Goal: Task Accomplishment & Management: Manage account settings

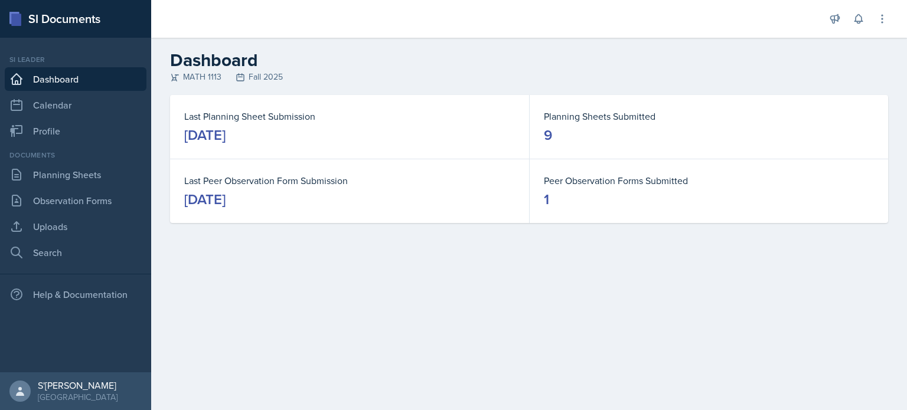
click at [60, 82] on link "Dashboard" at bounding box center [76, 79] width 142 height 24
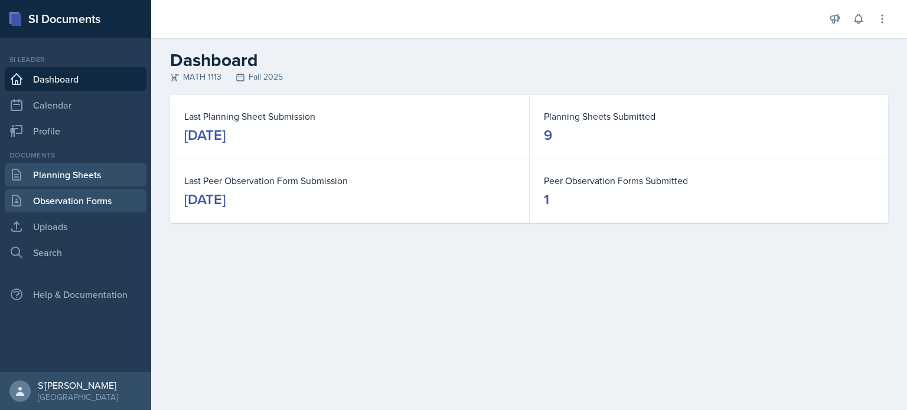
drag, startPoint x: 80, startPoint y: 188, endPoint x: 74, endPoint y: 169, distance: 20.0
click at [74, 169] on div "Documents Planning Sheets Observation Forms Uploads Search" at bounding box center [76, 207] width 142 height 115
click at [74, 169] on link "Planning Sheets" at bounding box center [76, 175] width 142 height 24
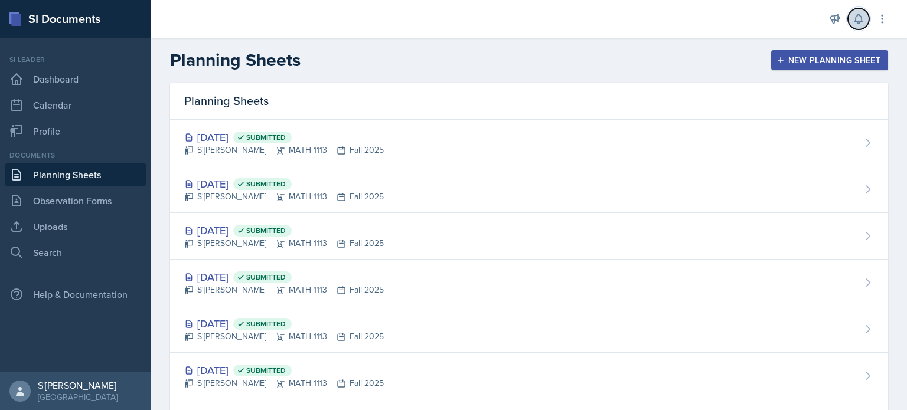
click at [863, 28] on button at bounding box center [858, 18] width 21 height 21
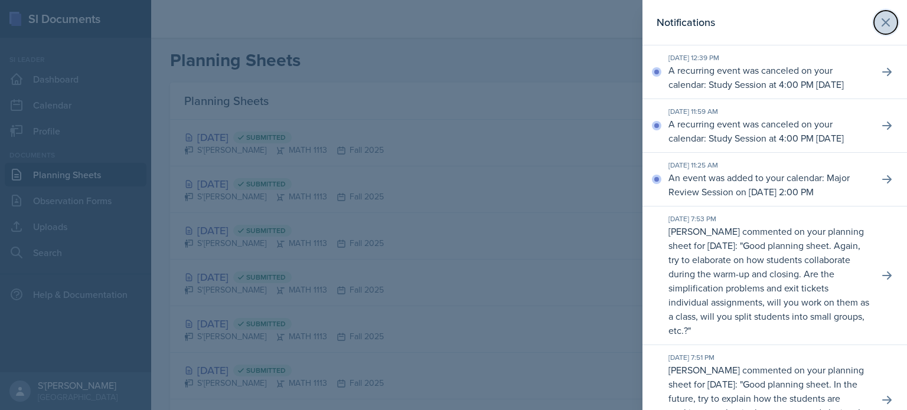
click at [879, 16] on icon at bounding box center [886, 22] width 14 height 14
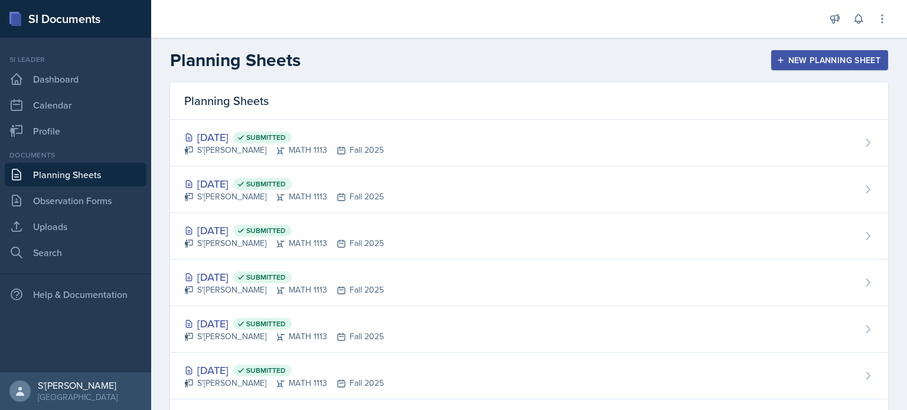
click at [800, 60] on div "New Planning Sheet" at bounding box center [830, 60] width 102 height 9
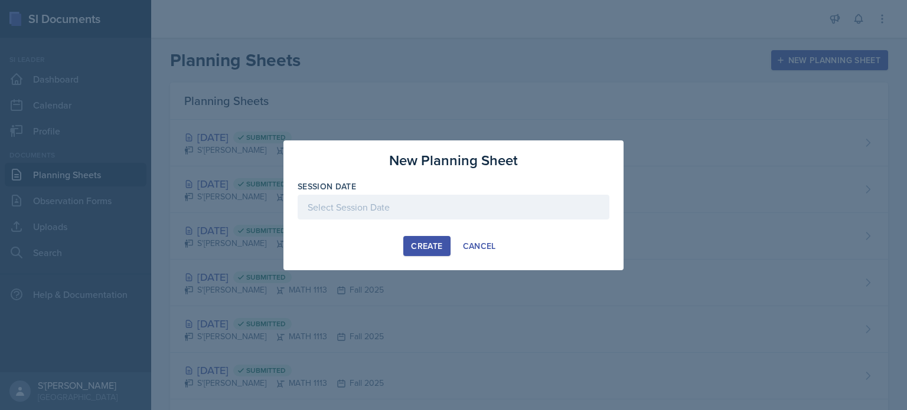
click at [559, 195] on div at bounding box center [454, 207] width 312 height 25
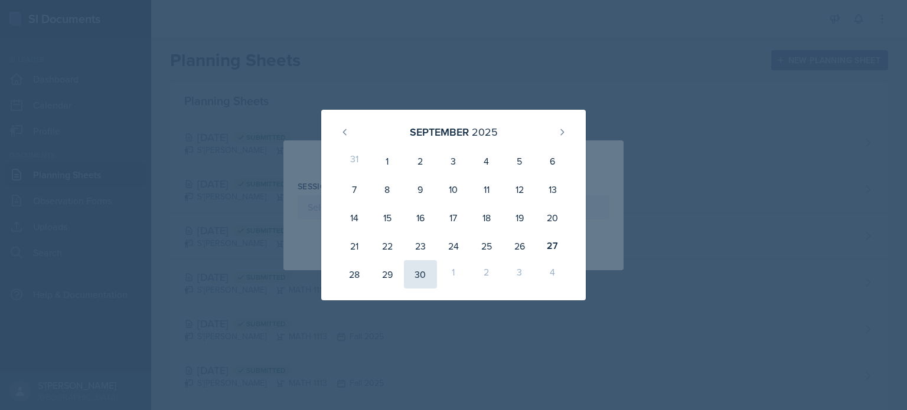
click at [427, 267] on div "30" at bounding box center [420, 274] width 33 height 28
type input "[DATE]"
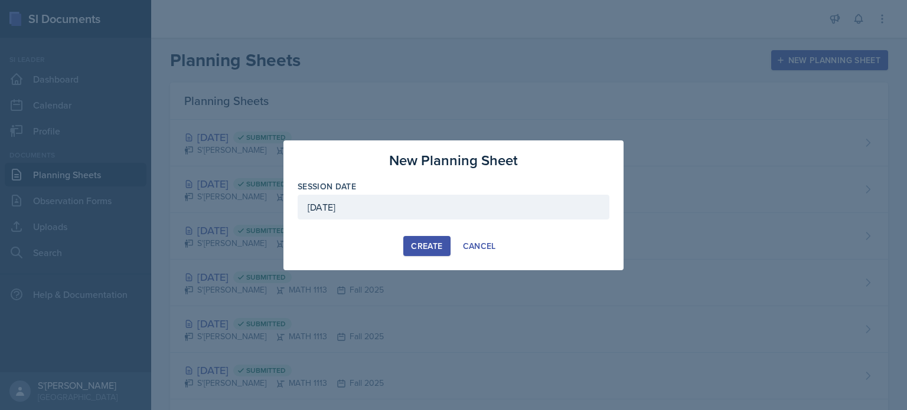
click at [434, 247] on div "Create" at bounding box center [426, 246] width 31 height 9
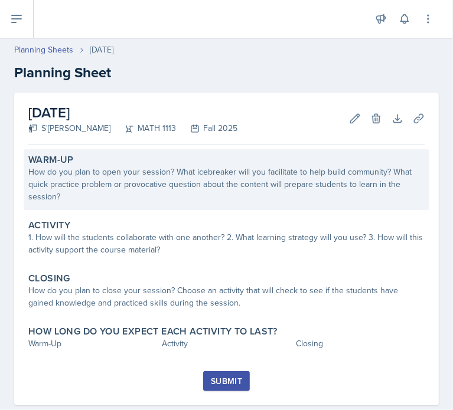
click at [197, 172] on div "How do you plan to open your session? What icebreaker will you facilitate to he…" at bounding box center [226, 184] width 396 height 37
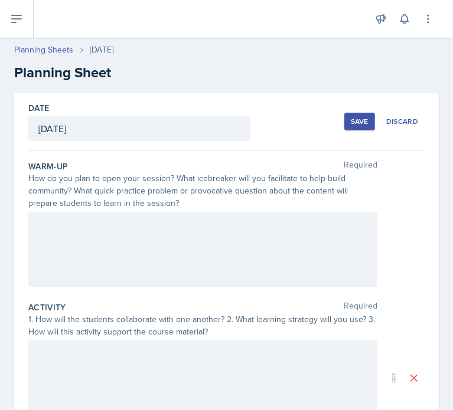
click at [132, 272] on div at bounding box center [202, 250] width 349 height 76
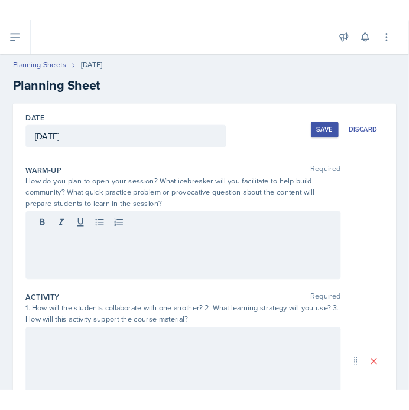
scroll to position [5, 0]
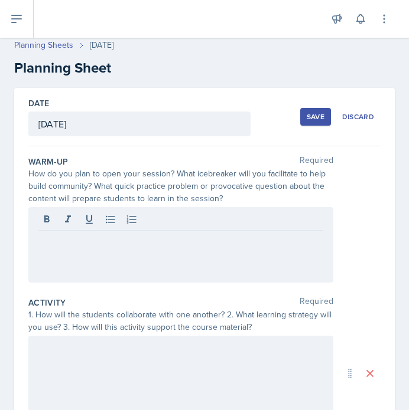
click at [228, 262] on div at bounding box center [180, 245] width 305 height 76
click at [160, 249] on div "I will do a quick ch" at bounding box center [180, 245] width 305 height 76
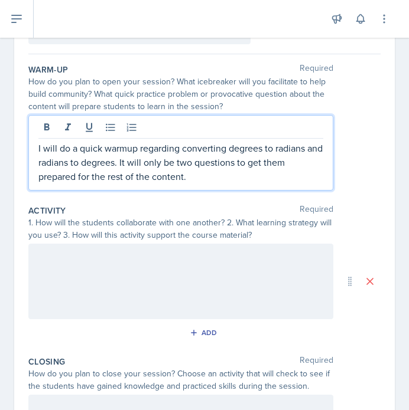
scroll to position [99, 0]
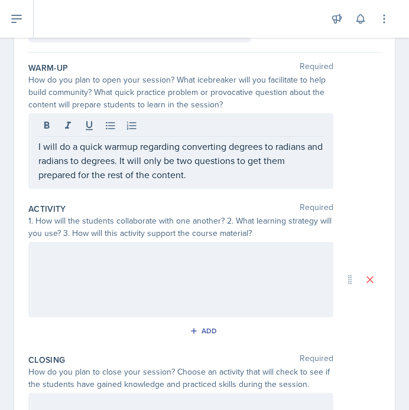
click at [146, 289] on div at bounding box center [180, 280] width 305 height 76
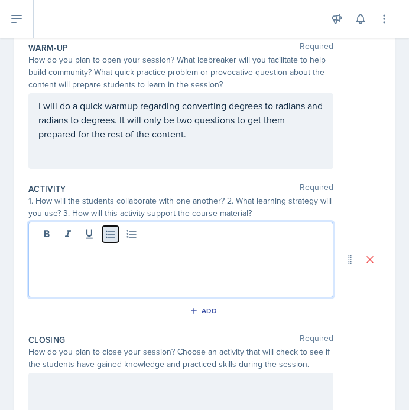
click at [111, 240] on button at bounding box center [110, 234] width 17 height 17
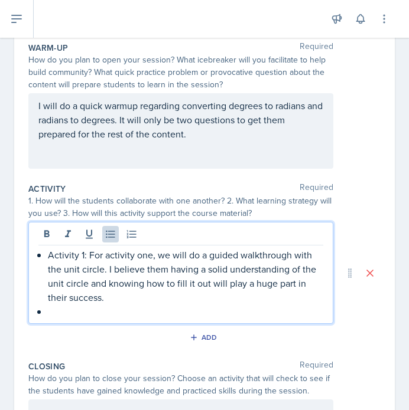
click at [162, 292] on p "Activity 1: For activity one, we will do a guided walkthrough with the unit cir…" at bounding box center [185, 276] width 275 height 57
click at [104, 305] on p at bounding box center [185, 312] width 275 height 14
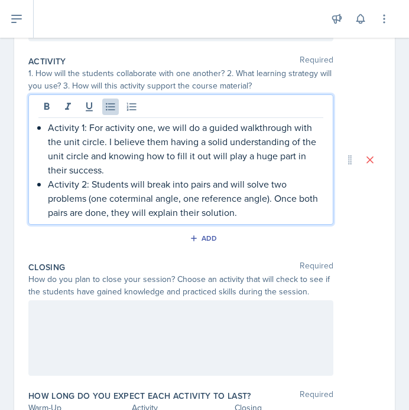
scroll to position [254, 0]
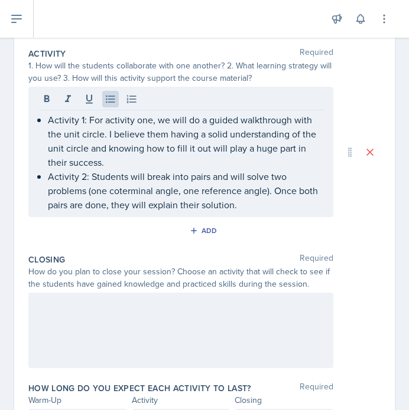
click at [170, 326] on div at bounding box center [180, 331] width 305 height 76
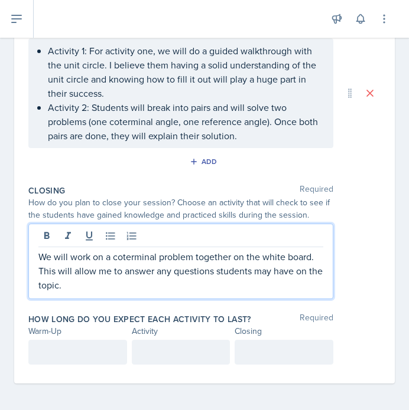
scroll to position [324, 0]
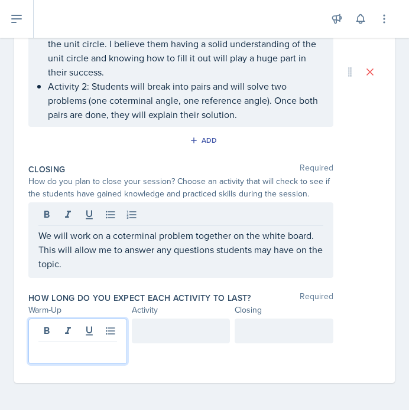
click at [63, 351] on p at bounding box center [77, 352] width 79 height 14
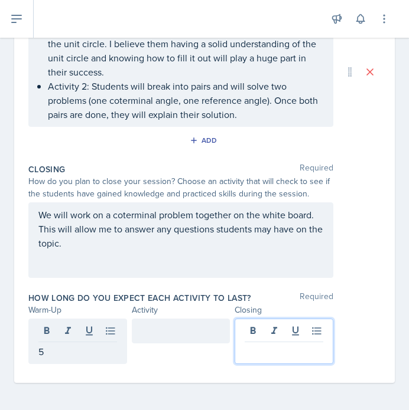
click at [279, 330] on div at bounding box center [283, 341] width 99 height 45
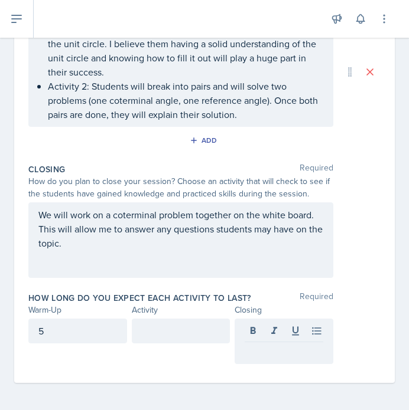
click at [158, 344] on div at bounding box center [181, 341] width 99 height 45
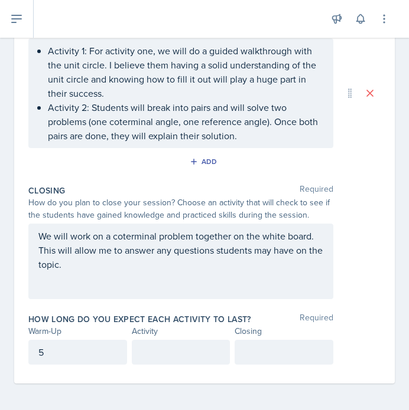
click at [159, 342] on div at bounding box center [181, 352] width 99 height 25
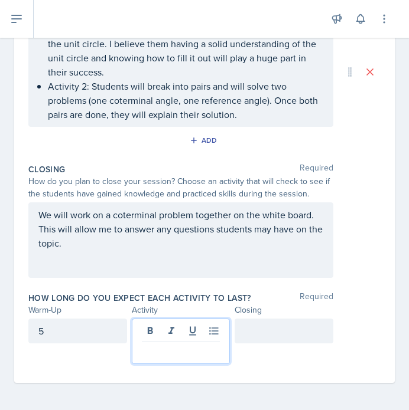
click at [164, 347] on p at bounding box center [181, 352] width 79 height 14
click at [242, 335] on div at bounding box center [283, 331] width 99 height 25
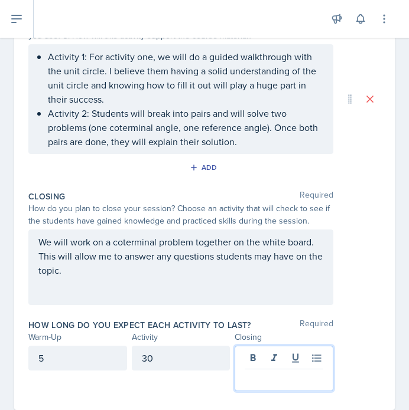
scroll to position [295, 0]
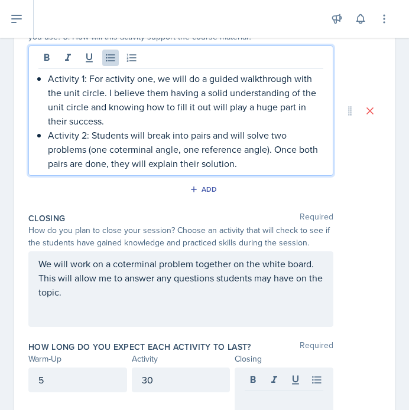
click at [83, 71] on p "Activity 1: For activity one, we will do a guided walkthrough with the unit cir…" at bounding box center [185, 99] width 275 height 57
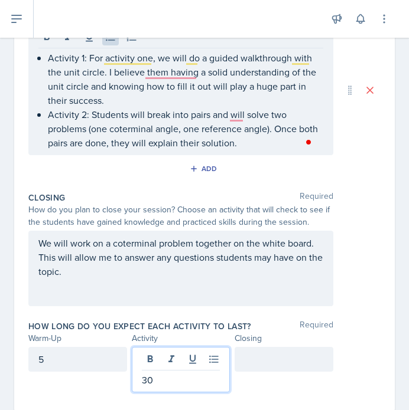
click at [178, 356] on div "30" at bounding box center [181, 369] width 99 height 45
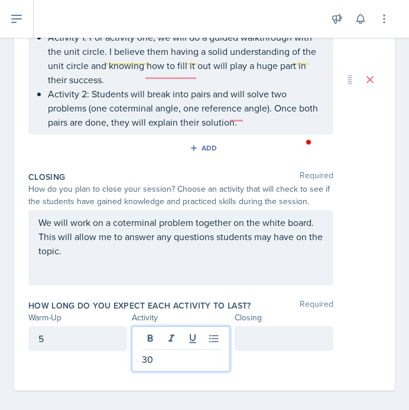
scroll to position [295, 0]
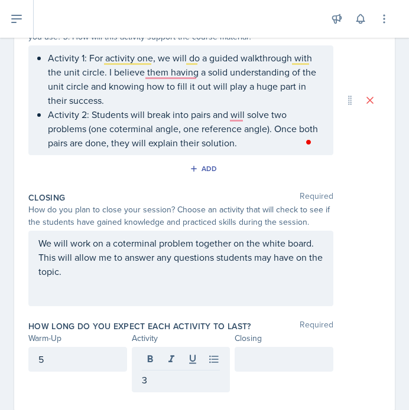
click at [182, 386] on div "3" at bounding box center [181, 369] width 99 height 45
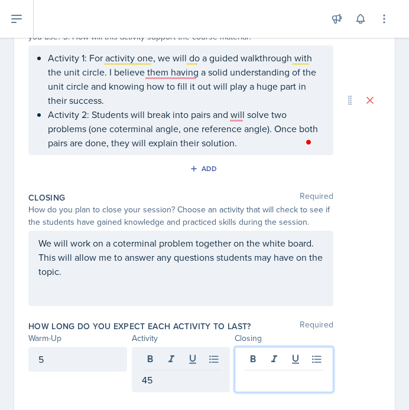
click at [266, 362] on div at bounding box center [283, 369] width 99 height 45
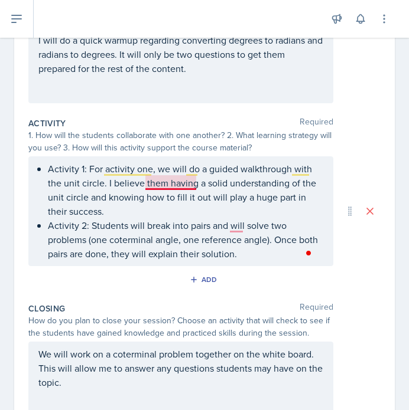
scroll to position [205, 0]
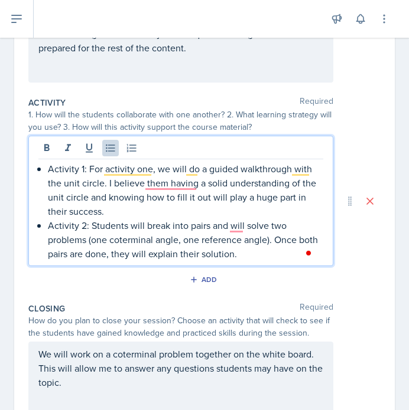
click at [168, 185] on p "Activity 1: For activity one, we will do a guided walkthrough with the unit cir…" at bounding box center [185, 190] width 275 height 57
click at [180, 181] on p "Activity 1: For activity one, we will do a guided walkthrough with the unit cir…" at bounding box center [185, 190] width 275 height 57
click at [177, 205] on p "Activity 1: For activity one, we will do a guided walkthrough with the unit cir…" at bounding box center [185, 190] width 275 height 57
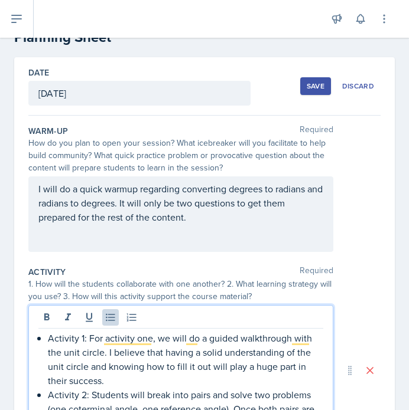
scroll to position [0, 0]
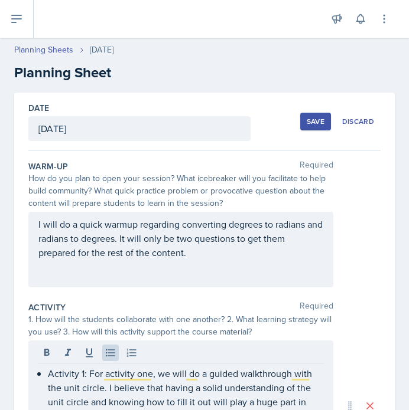
click at [306, 122] on div "Save" at bounding box center [315, 121] width 18 height 9
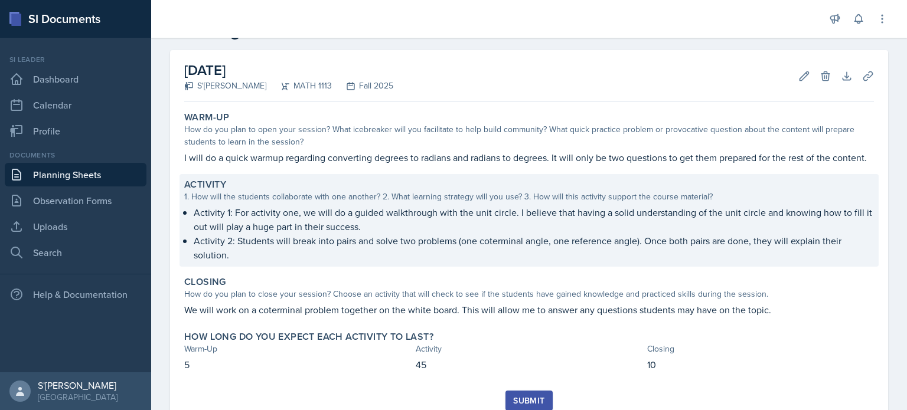
scroll to position [43, 0]
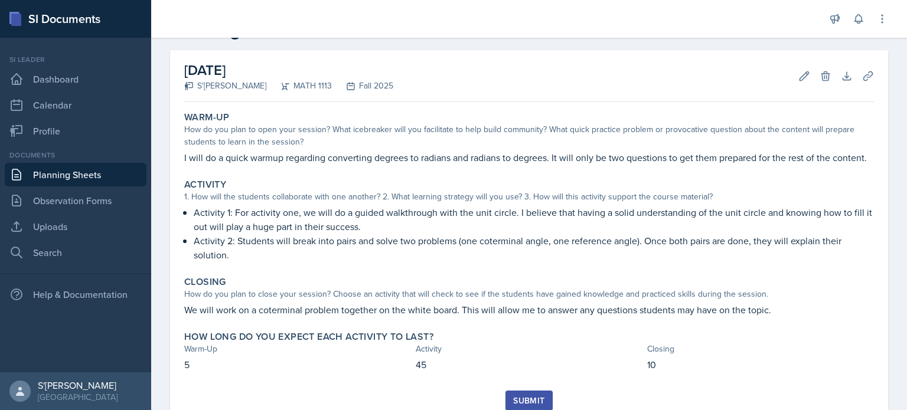
click at [115, 178] on link "Planning Sheets" at bounding box center [76, 175] width 142 height 24
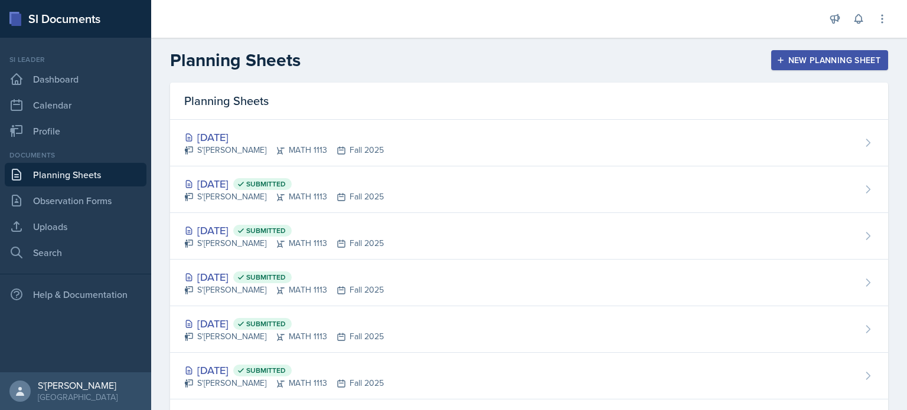
click at [798, 61] on div "New Planning Sheet" at bounding box center [830, 60] width 102 height 9
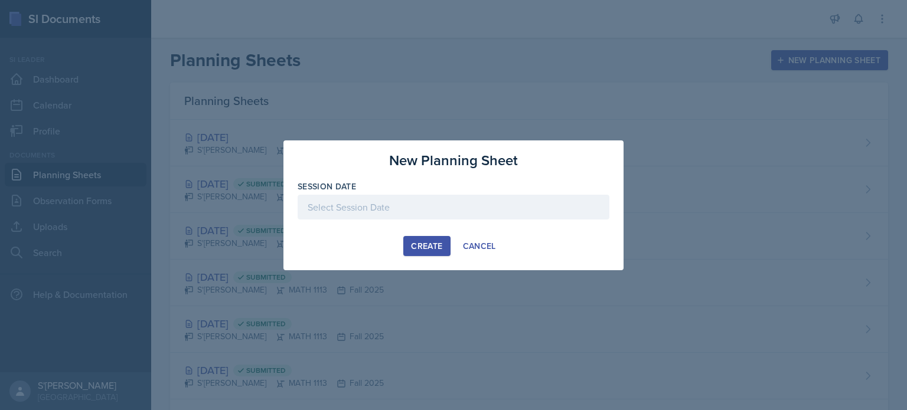
click at [477, 207] on div at bounding box center [454, 207] width 312 height 25
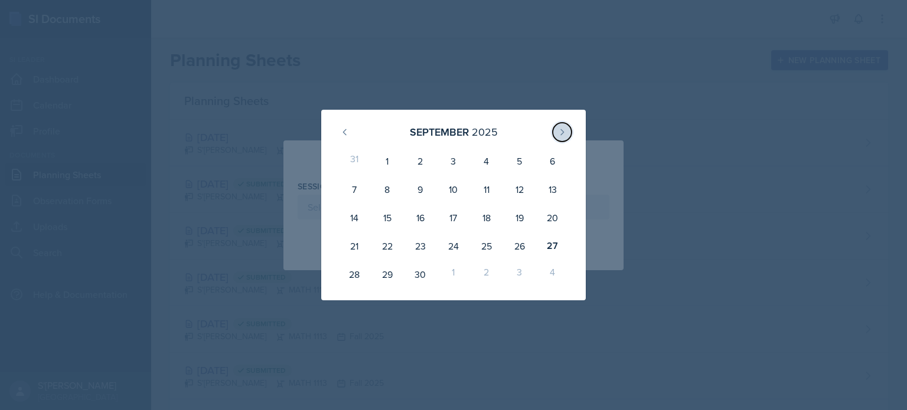
click at [562, 135] on icon at bounding box center [561, 132] width 9 height 9
click at [481, 161] on div "2" at bounding box center [486, 161] width 33 height 28
type input "[DATE]"
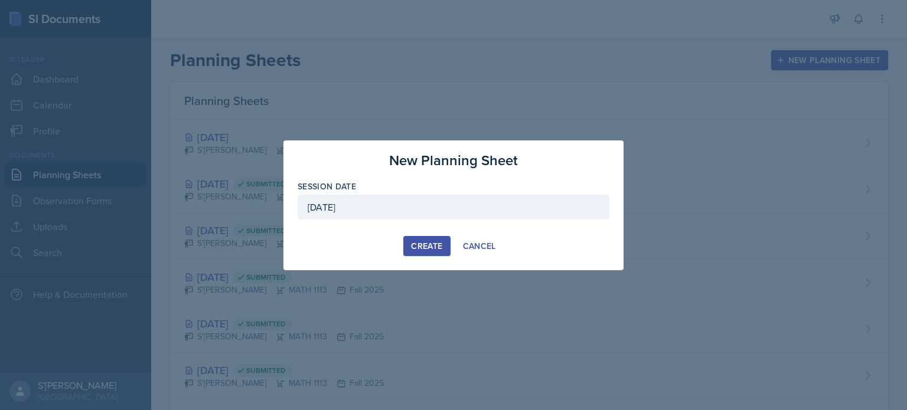
click at [411, 237] on button "Create" at bounding box center [426, 246] width 47 height 20
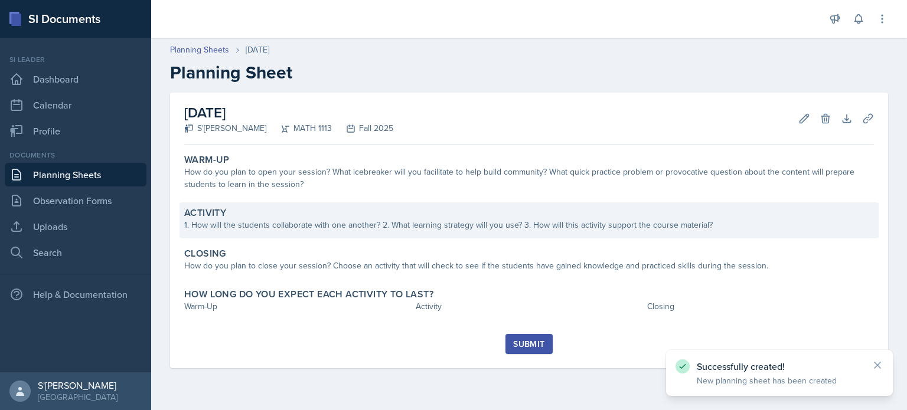
click at [321, 219] on div "1. How will the students collaborate with one another? 2. What learning strateg…" at bounding box center [529, 225] width 690 height 12
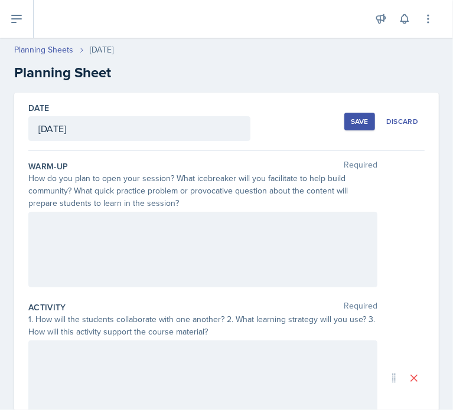
click at [351, 123] on div "Save" at bounding box center [360, 121] width 18 height 9
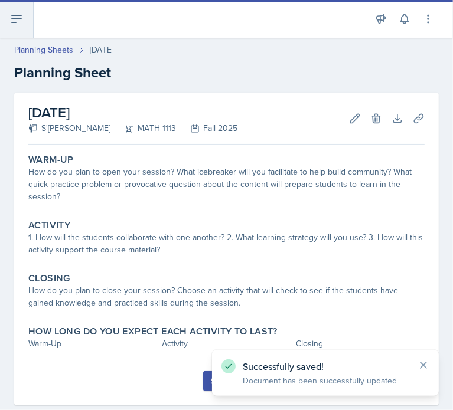
click at [17, 24] on icon at bounding box center [16, 19] width 14 height 14
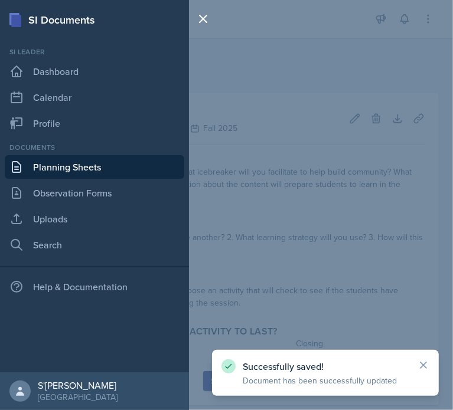
click at [61, 167] on link "Planning Sheets" at bounding box center [95, 167] width 180 height 24
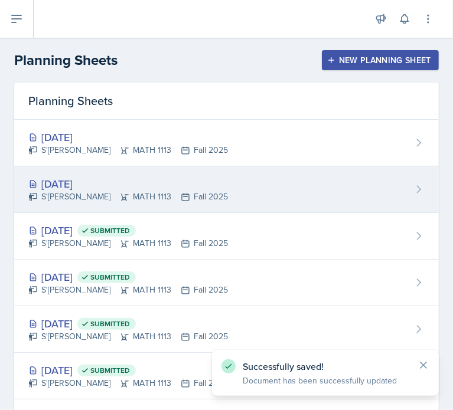
click at [127, 187] on div "[DATE]" at bounding box center [128, 184] width 200 height 16
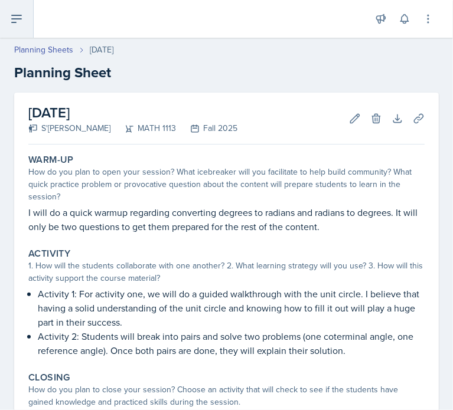
click at [9, 26] on button at bounding box center [17, 19] width 34 height 38
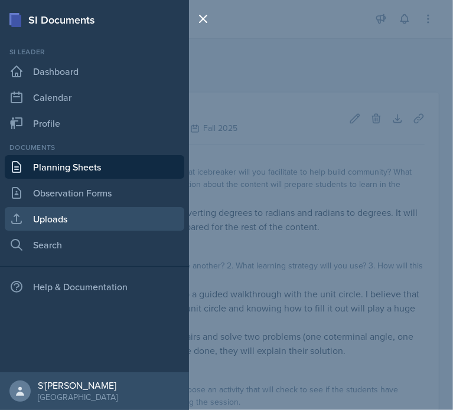
click at [92, 214] on link "Uploads" at bounding box center [95, 219] width 180 height 24
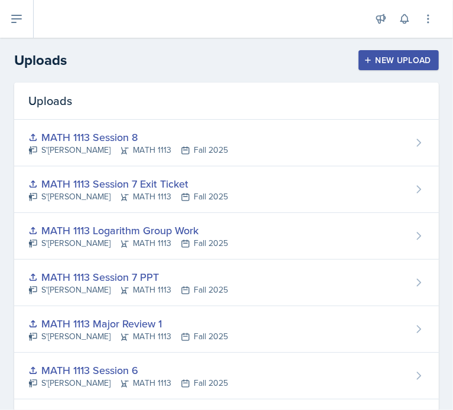
click at [398, 63] on div "New Upload" at bounding box center [399, 60] width 66 height 9
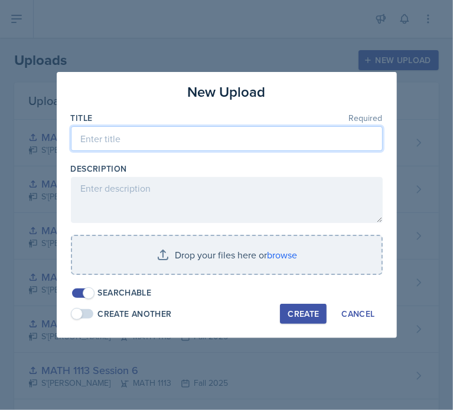
click at [199, 145] on input at bounding box center [227, 138] width 312 height 25
type input "MATH 1113 Session 9"
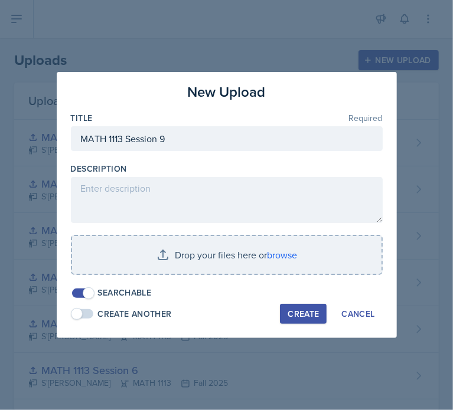
click at [302, 318] on div "Create" at bounding box center [303, 313] width 31 height 9
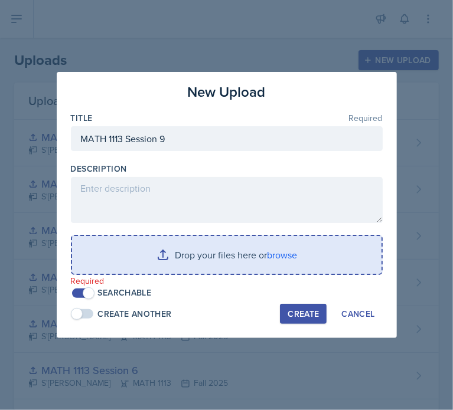
click at [221, 247] on input "file" at bounding box center [226, 255] width 309 height 38
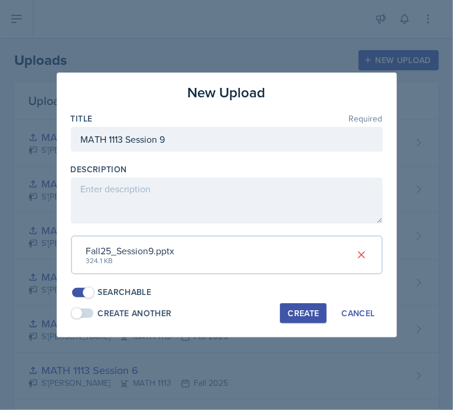
click at [305, 309] on div "Create" at bounding box center [303, 313] width 31 height 9
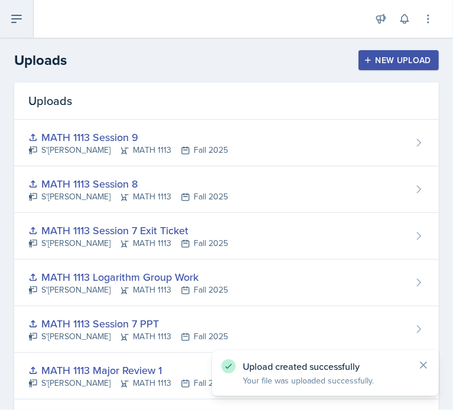
click at [23, 22] on icon at bounding box center [16, 19] width 14 height 14
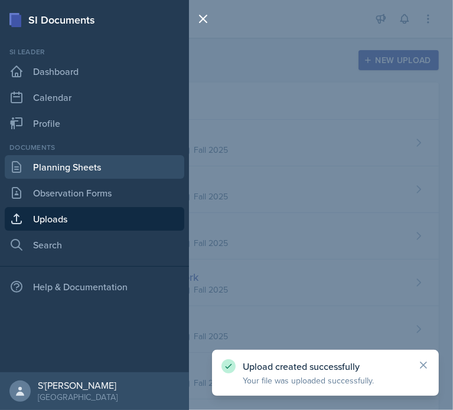
click at [106, 168] on link "Planning Sheets" at bounding box center [95, 167] width 180 height 24
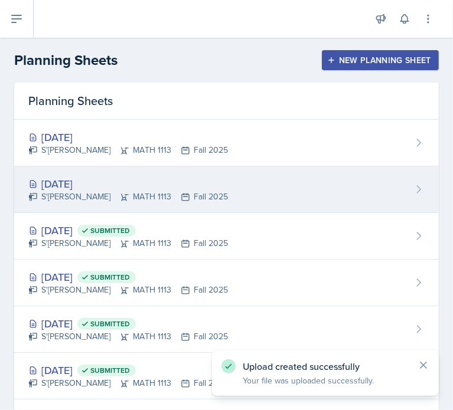
click at [200, 181] on div "[DATE]" at bounding box center [128, 184] width 200 height 16
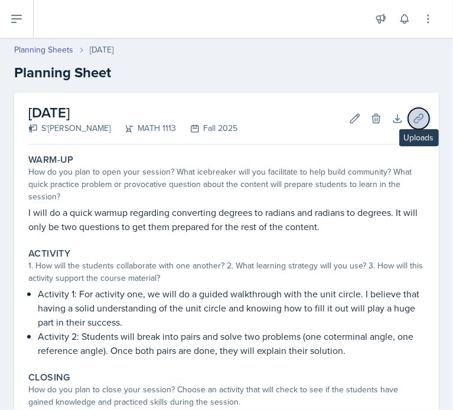
click at [417, 114] on button "Uploads" at bounding box center [418, 118] width 21 height 21
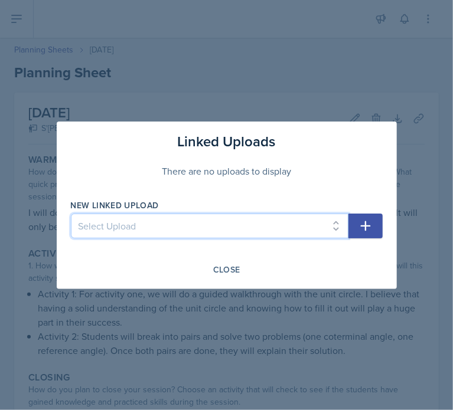
click at [275, 222] on select "Select Upload MATH 1113 Session 1 MATH 1113 Session 2 MATH 1113 Session 3 MATH …" at bounding box center [210, 226] width 278 height 25
select select "9e84b9ed-7aa7-4f4f-87b0-74a4be50578f"
click at [71, 214] on select "Select Upload MATH 1113 Session 1 MATH 1113 Session 2 MATH 1113 Session 3 MATH …" at bounding box center [210, 226] width 278 height 25
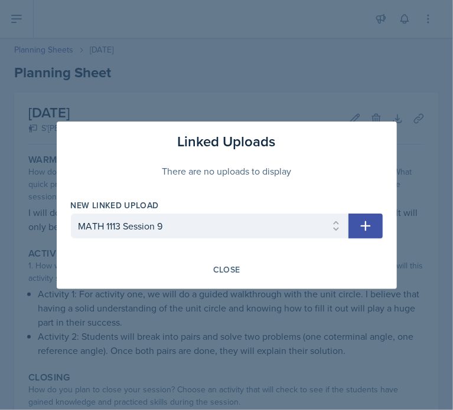
click at [355, 219] on button "button" at bounding box center [365, 226] width 34 height 25
select select
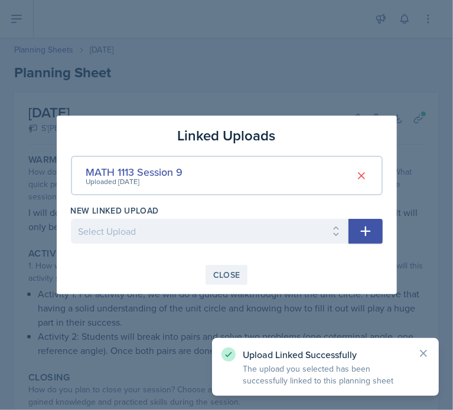
click at [234, 282] on button "Close" at bounding box center [226, 275] width 43 height 20
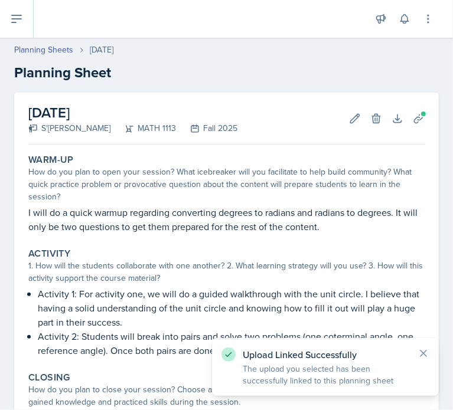
scroll to position [165, 0]
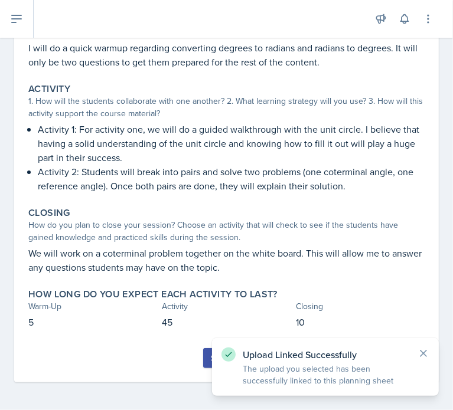
click at [203, 362] on button "Submit" at bounding box center [226, 358] width 47 height 20
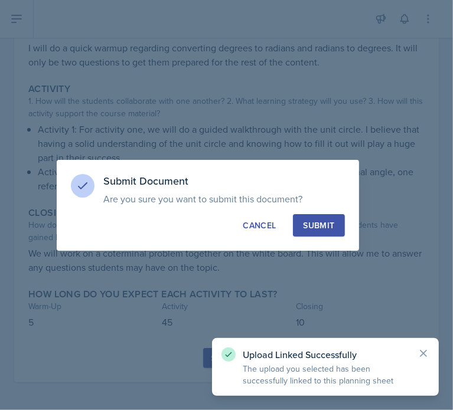
click at [328, 223] on div "Submit" at bounding box center [318, 226] width 31 height 12
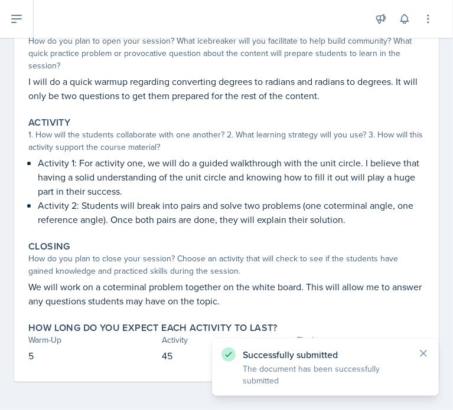
scroll to position [130, 0]
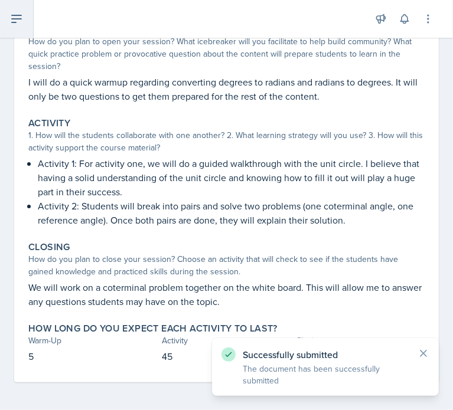
click at [19, 9] on button at bounding box center [17, 19] width 34 height 38
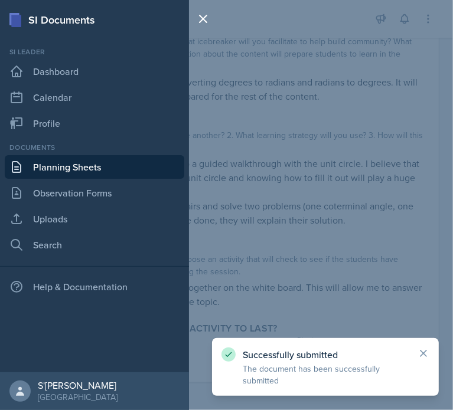
click at [73, 163] on link "Planning Sheets" at bounding box center [95, 167] width 180 height 24
